Goal: Information Seeking & Learning: Learn about a topic

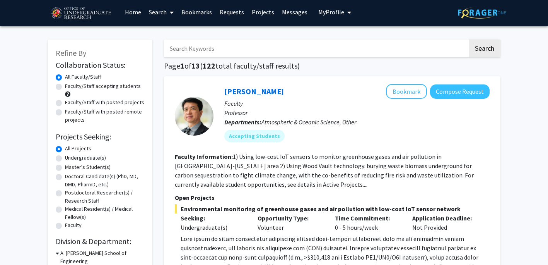
scroll to position [2, 0]
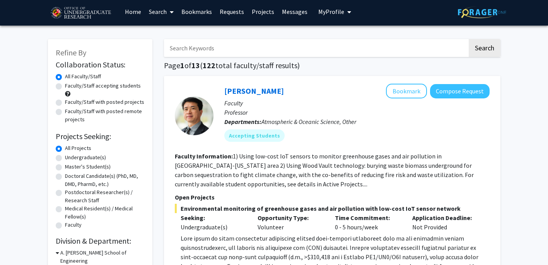
click at [65, 158] on label "Undergraduate(s)" at bounding box center [85, 157] width 41 height 8
click at [65, 158] on input "Undergraduate(s)" at bounding box center [67, 155] width 5 height 5
radio input "true"
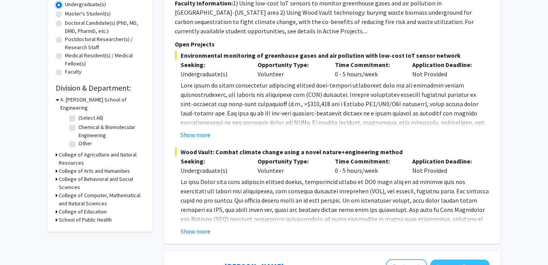
scroll to position [158, 0]
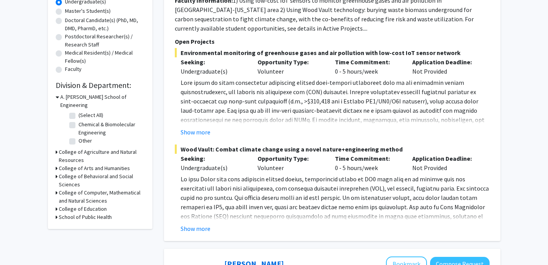
click at [60, 172] on h3 "College of Behavioral and Social Sciences" at bounding box center [102, 180] width 86 height 16
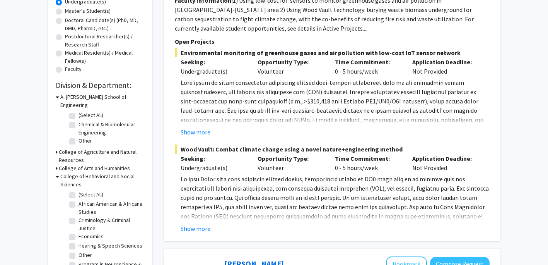
click at [55, 169] on div "Refine By Collaboration Status: Collaboration Status All Faculty/Staff Collabor…" at bounding box center [100, 94] width 105 height 423
click at [58, 172] on icon at bounding box center [57, 176] width 3 height 8
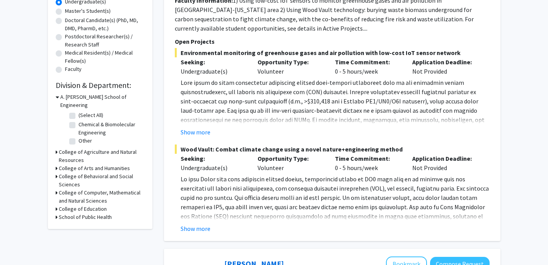
click at [55, 185] on div "Refine By Collaboration Status: Collaboration Status All Faculty/Staff Collabor…" at bounding box center [100, 55] width 105 height 345
click at [57, 189] on icon at bounding box center [57, 193] width 2 height 8
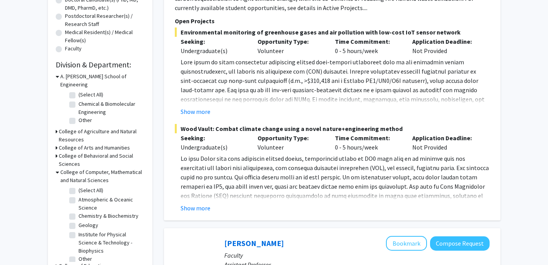
scroll to position [173, 0]
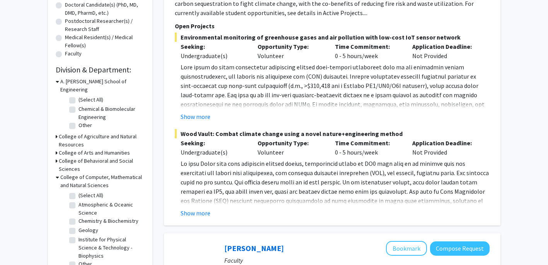
click at [79, 201] on label "Atmospheric & Oceanic Science" at bounding box center [111, 209] width 64 height 16
click at [79, 201] on input "Atmospheric & Oceanic Science" at bounding box center [81, 203] width 5 height 5
checkbox input "true"
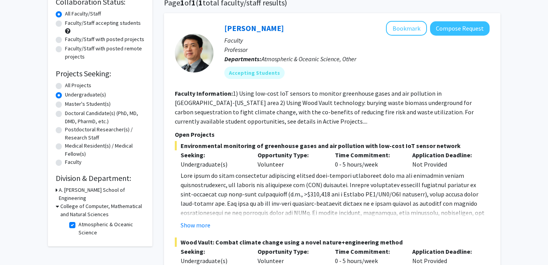
scroll to position [65, 0]
click at [79, 220] on label "Atmospheric & Oceanic Science" at bounding box center [111, 228] width 64 height 16
click at [79, 220] on input "Atmospheric & Oceanic Science" at bounding box center [81, 222] width 5 height 5
checkbox input "false"
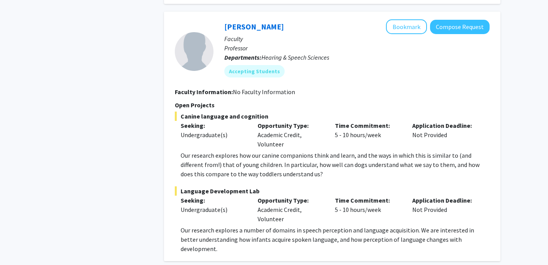
scroll to position [3832, 0]
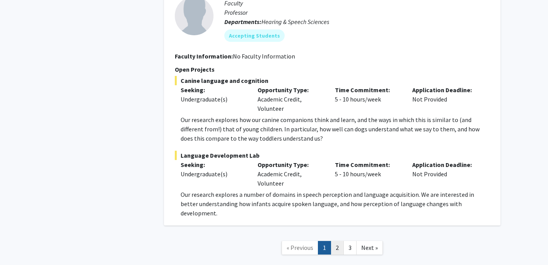
click at [333, 241] on link "2" at bounding box center [337, 248] width 13 height 14
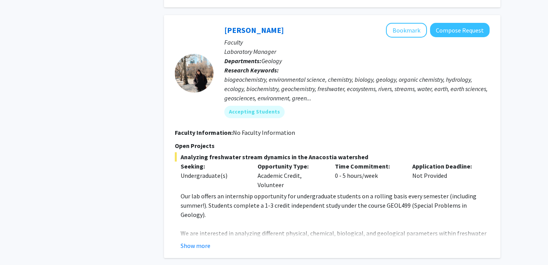
scroll to position [2726, 0]
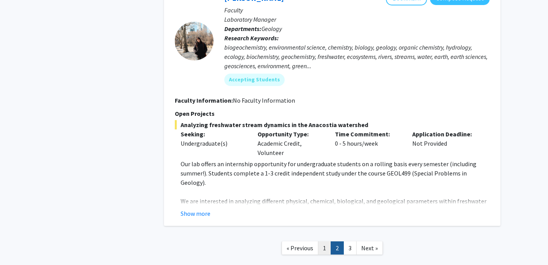
click at [328, 241] on link "1" at bounding box center [324, 248] width 13 height 14
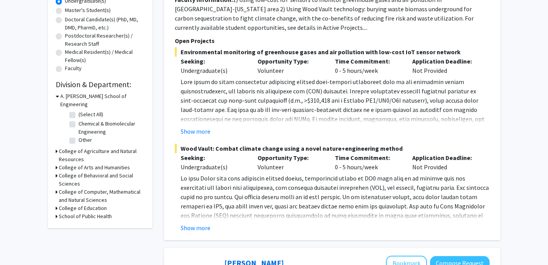
scroll to position [159, 0]
click at [198, 233] on div "Ning Zeng Bookmark Compose Request Faculty Professor Departments: Atmospheric &…" at bounding box center [332, 79] width 337 height 320
click at [195, 227] on button "Show more" at bounding box center [196, 227] width 30 height 9
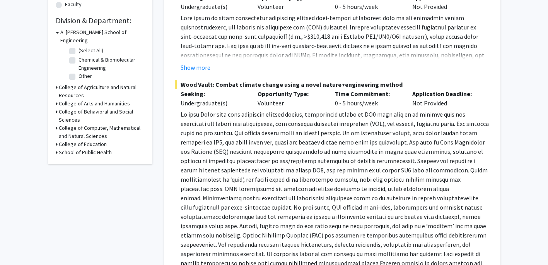
scroll to position [222, 0]
